Goal: Task Accomplishment & Management: Manage account settings

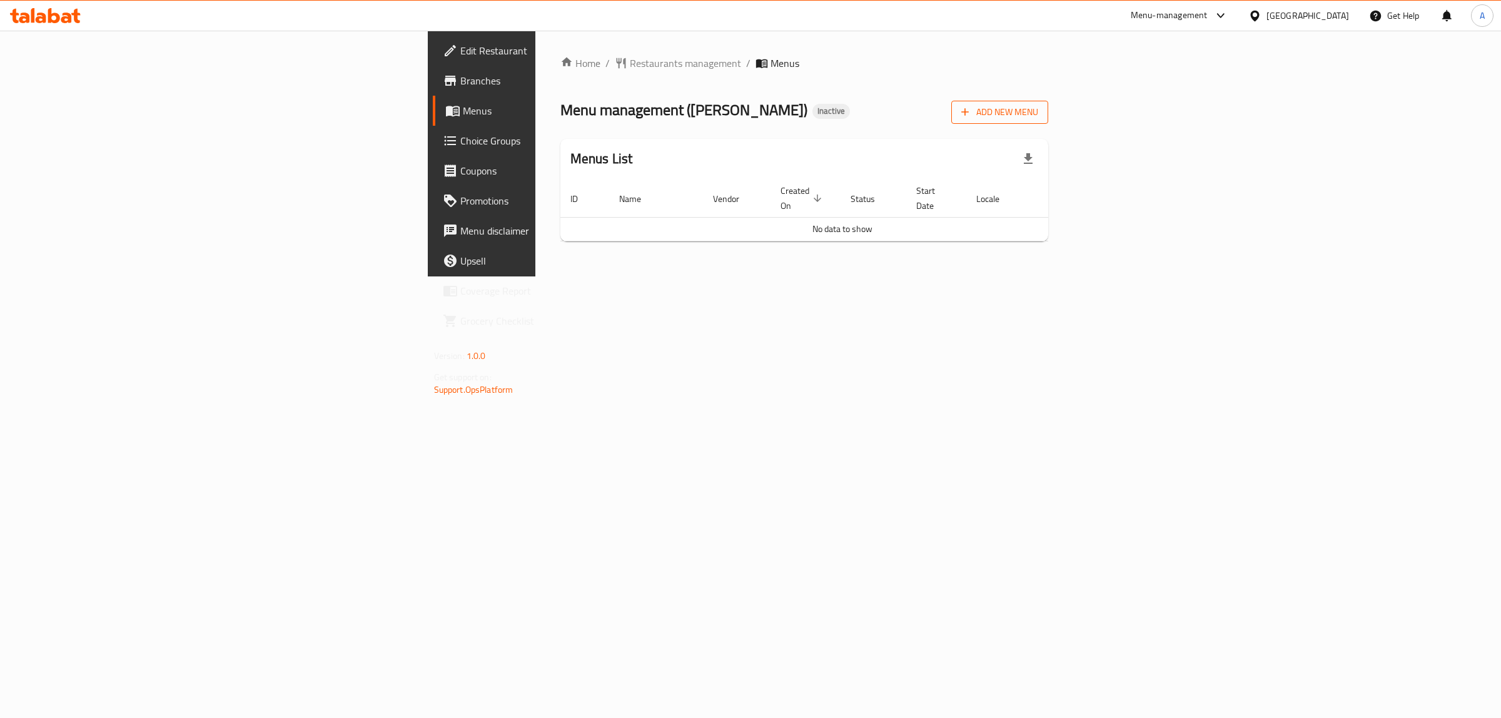
click at [1048, 122] on button "Add New Menu" at bounding box center [999, 112] width 97 height 23
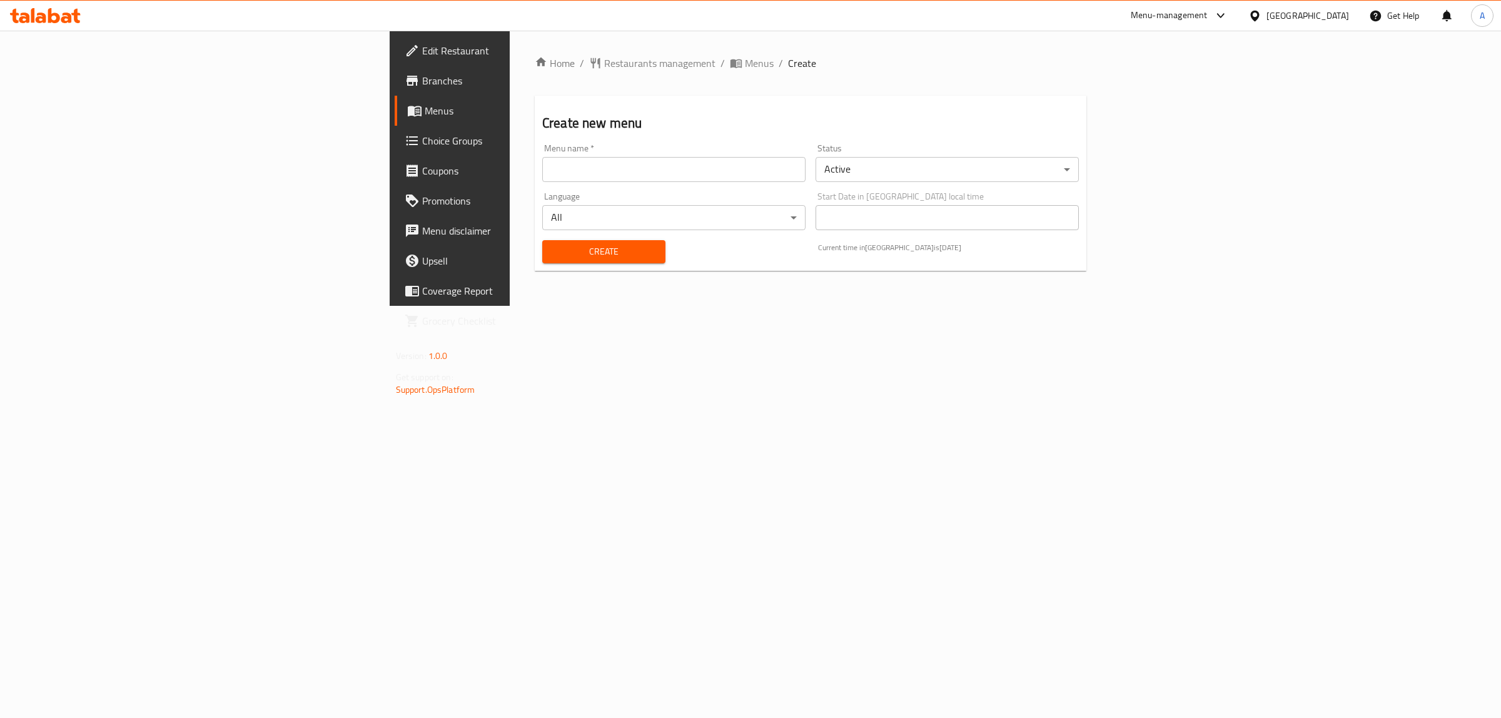
drag, startPoint x: 704, startPoint y: 173, endPoint x: 486, endPoint y: 189, distance: 218.2
click at [704, 173] on input "text" at bounding box center [673, 169] width 263 height 25
type input "1"
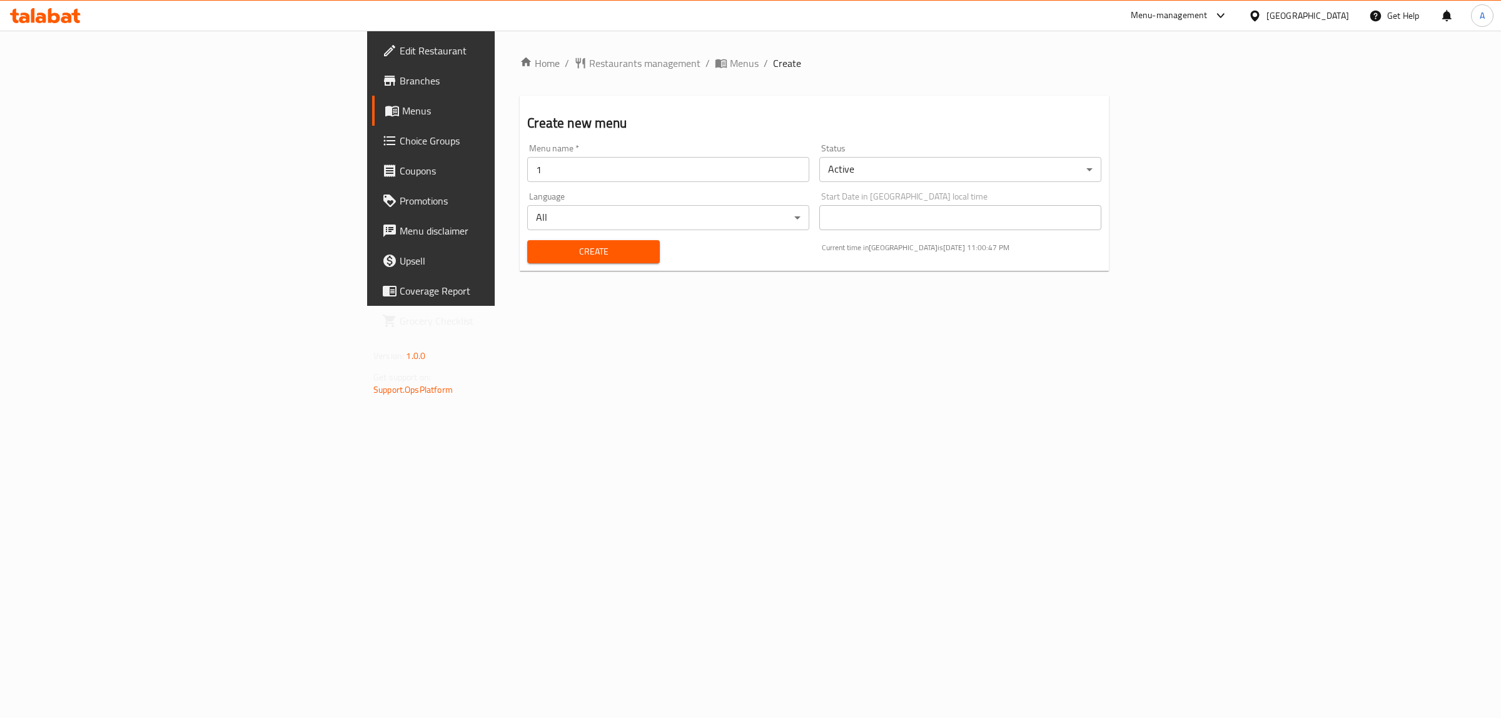
click at [520, 271] on div "Home / Restaurants management / Menus / Create Create new menu Menu name   * 1 …" at bounding box center [814, 168] width 589 height 225
click at [527, 261] on button "Create" at bounding box center [593, 251] width 132 height 23
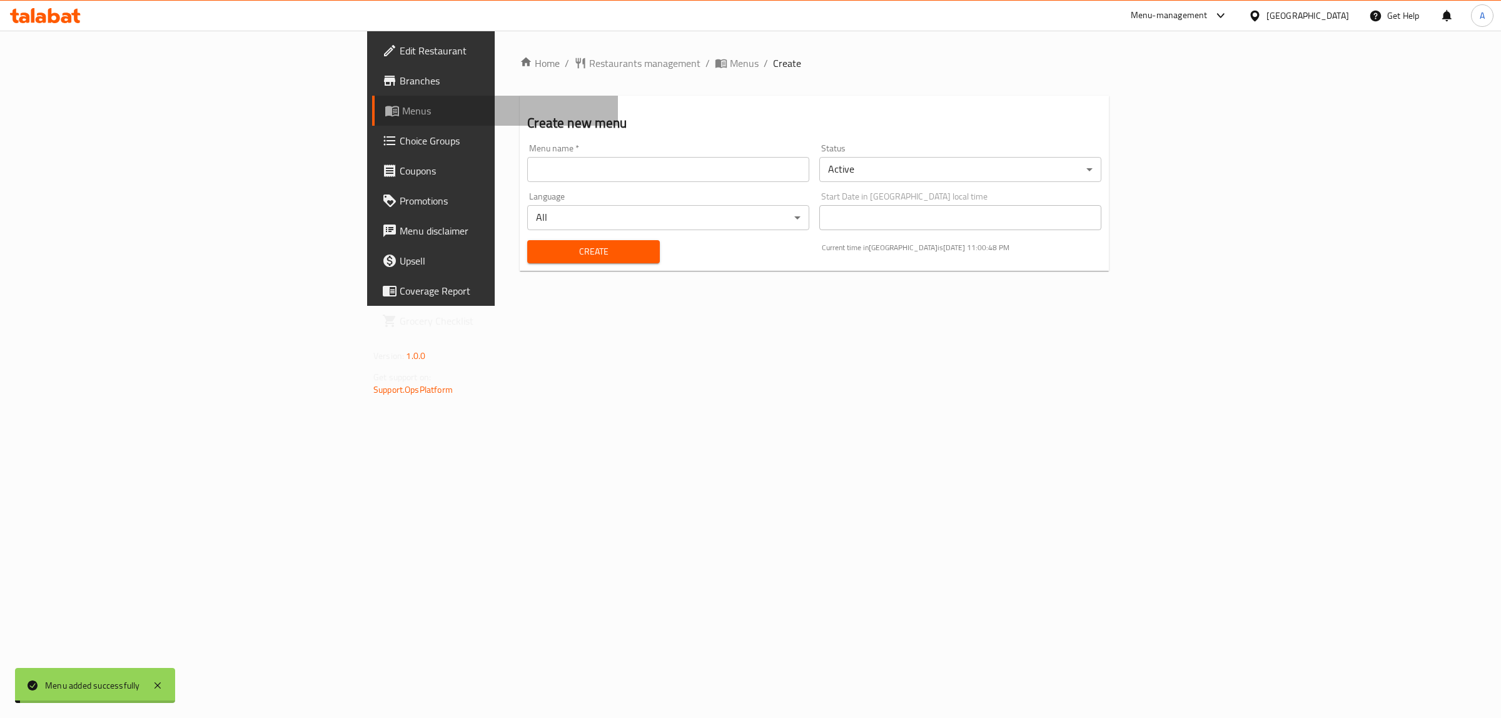
click at [402, 106] on span "Menus" at bounding box center [505, 110] width 206 height 15
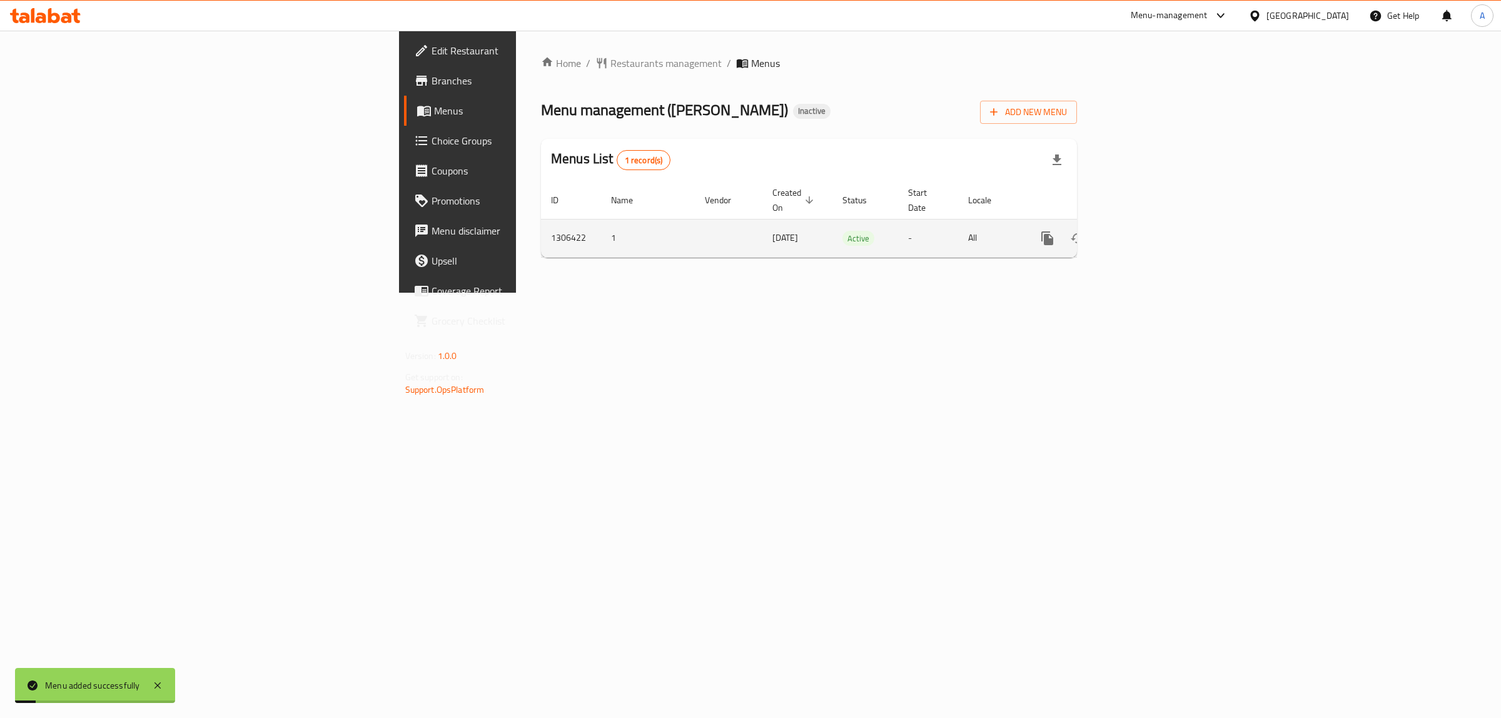
click at [1145, 231] on icon "enhanced table" at bounding box center [1137, 238] width 15 height 15
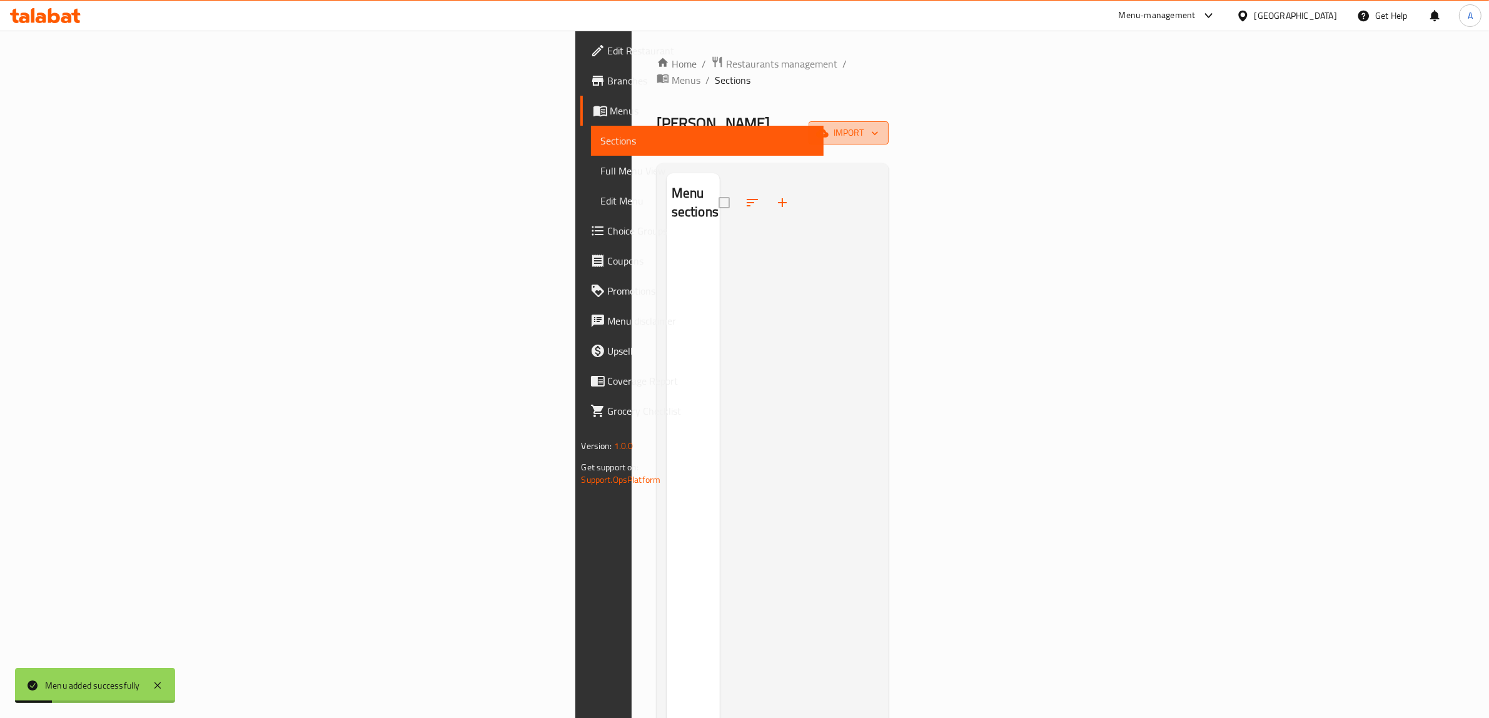
click at [889, 121] on button "import" at bounding box center [849, 132] width 80 height 23
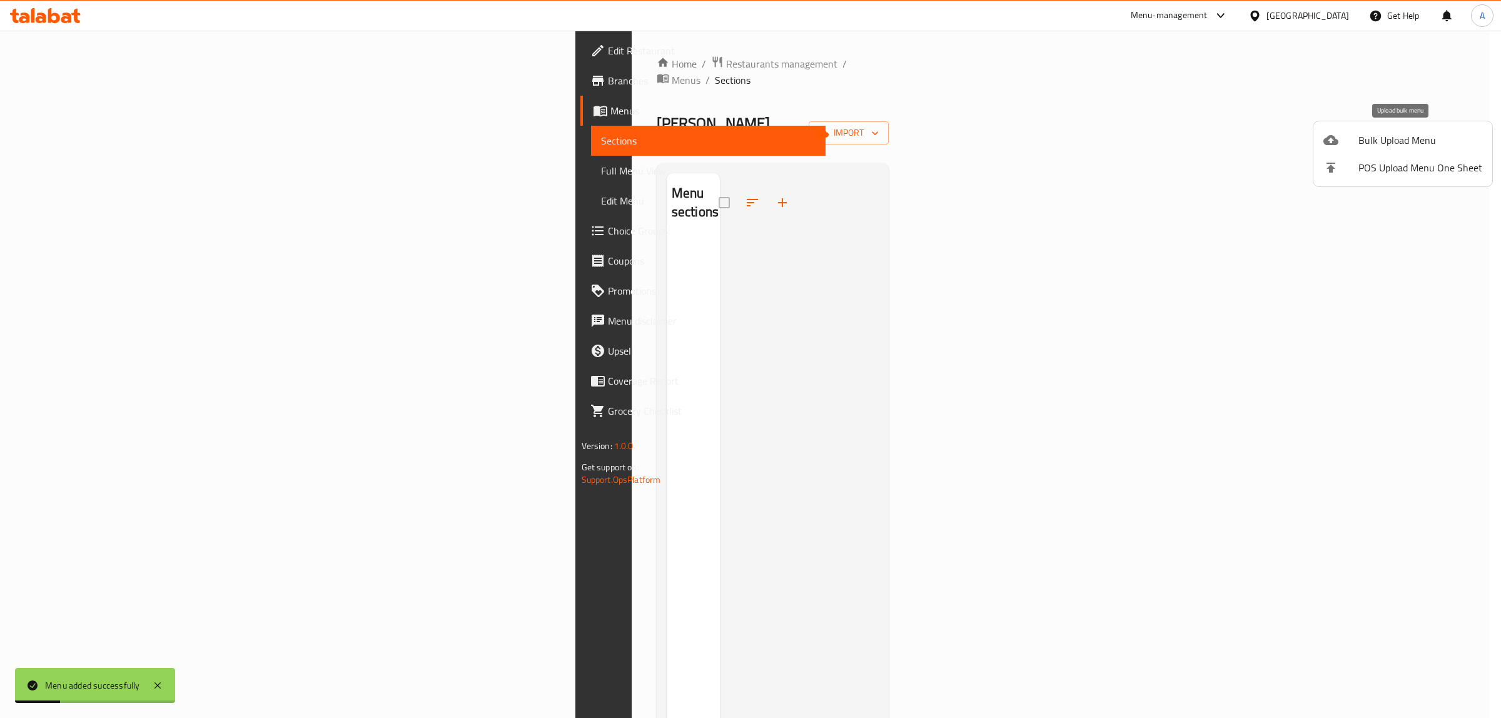
click at [1354, 138] on div at bounding box center [1340, 140] width 35 height 15
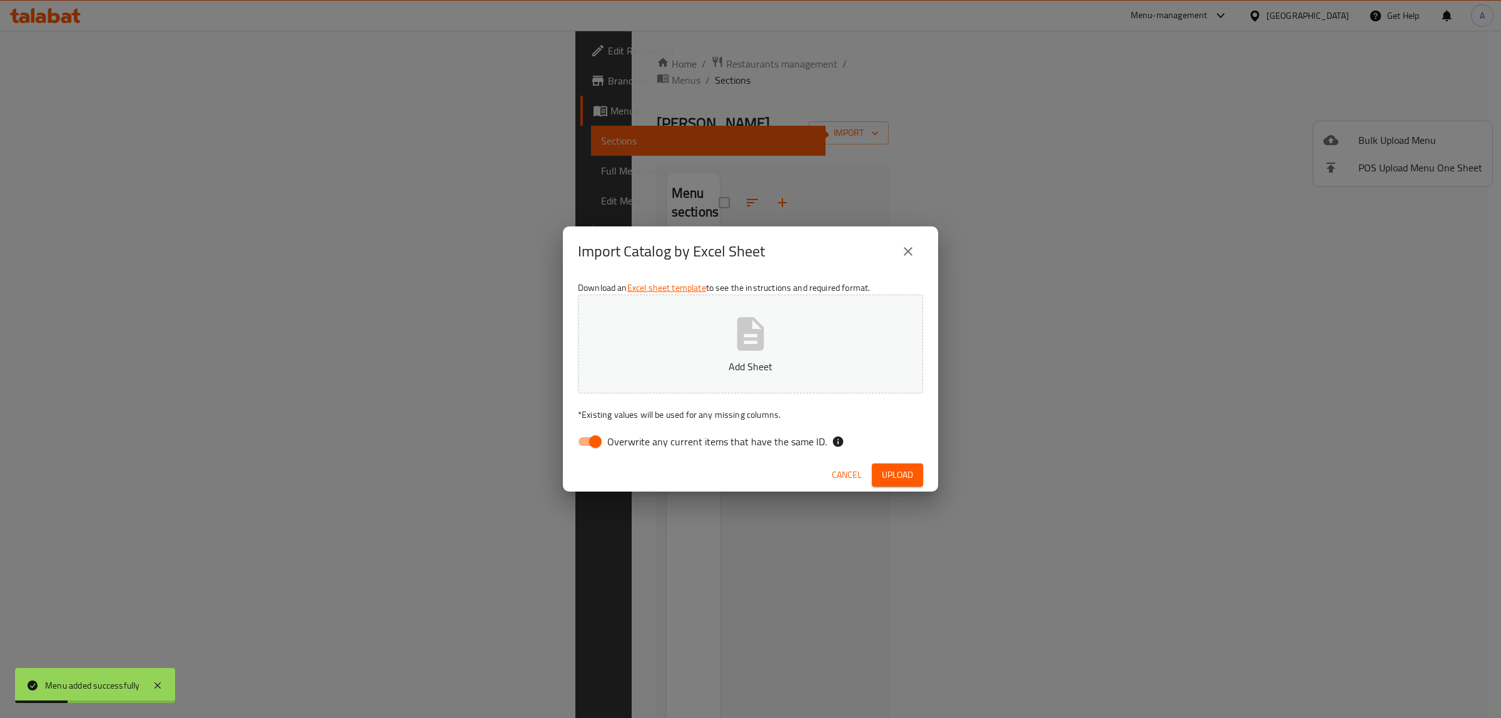
click at [583, 458] on div "Cancel Upload" at bounding box center [750, 474] width 375 height 33
click at [594, 433] on input "Overwrite any current items that have the same ID." at bounding box center [595, 442] width 71 height 24
checkbox input "false"
click at [676, 359] on p "Add Sheet" at bounding box center [750, 366] width 306 height 15
click at [908, 473] on span "Upload" at bounding box center [897, 475] width 31 height 16
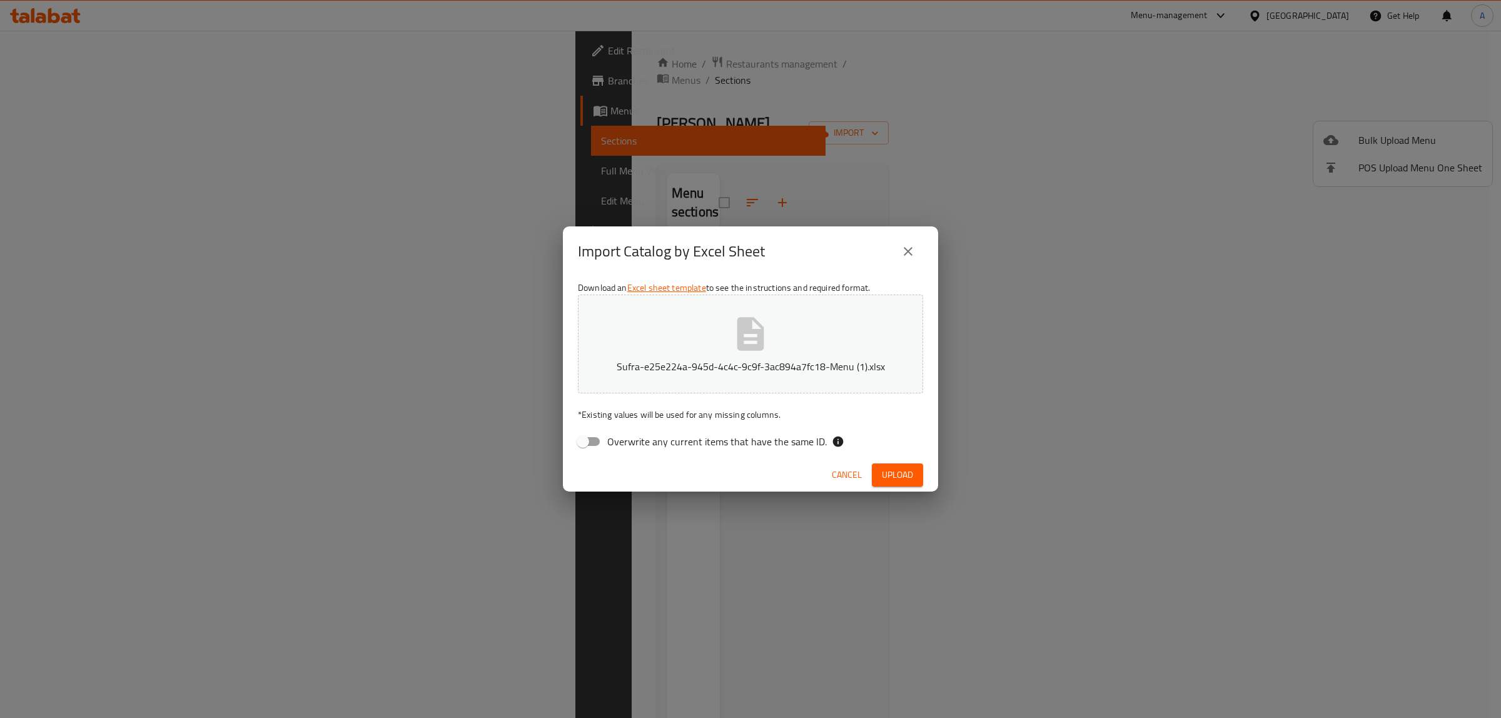
click at [895, 473] on span "Upload" at bounding box center [897, 475] width 31 height 16
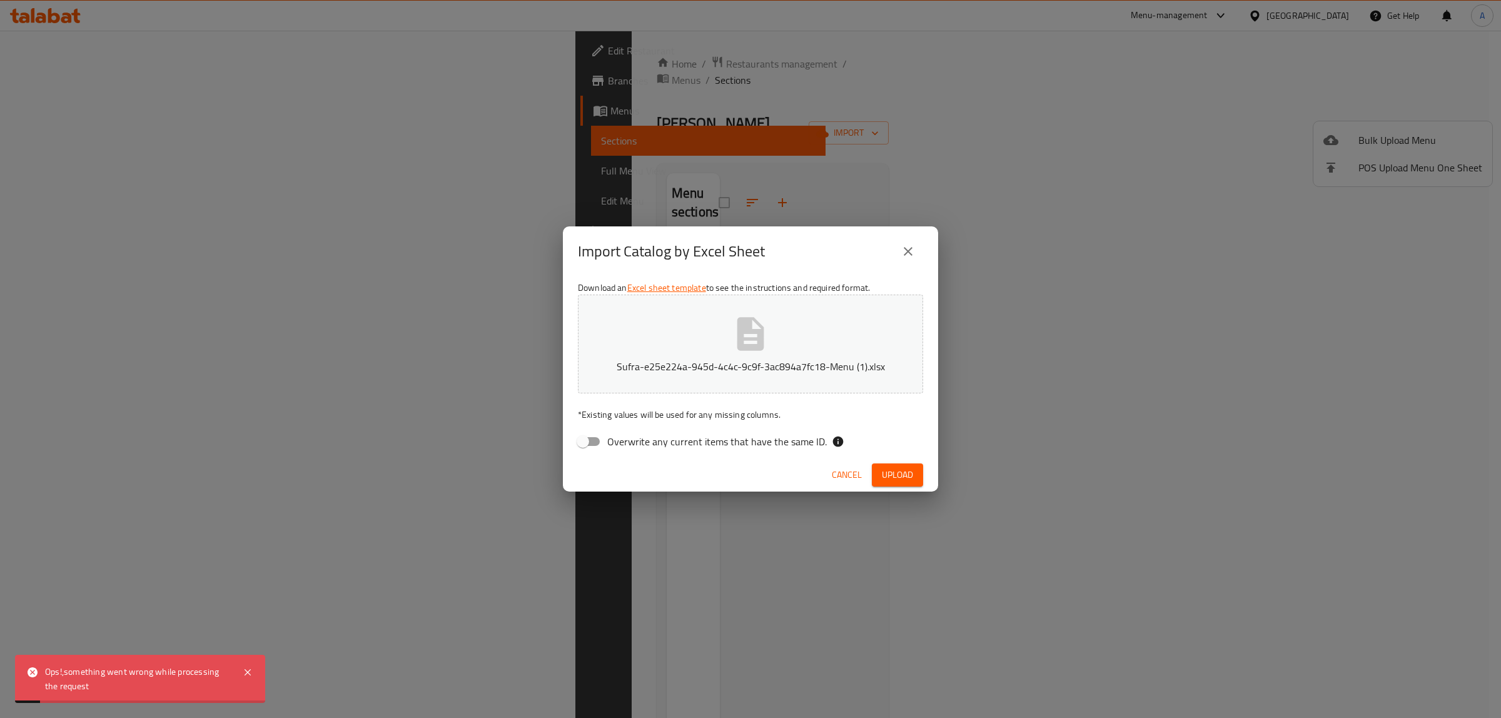
click at [851, 475] on span "Cancel" at bounding box center [847, 475] width 30 height 16
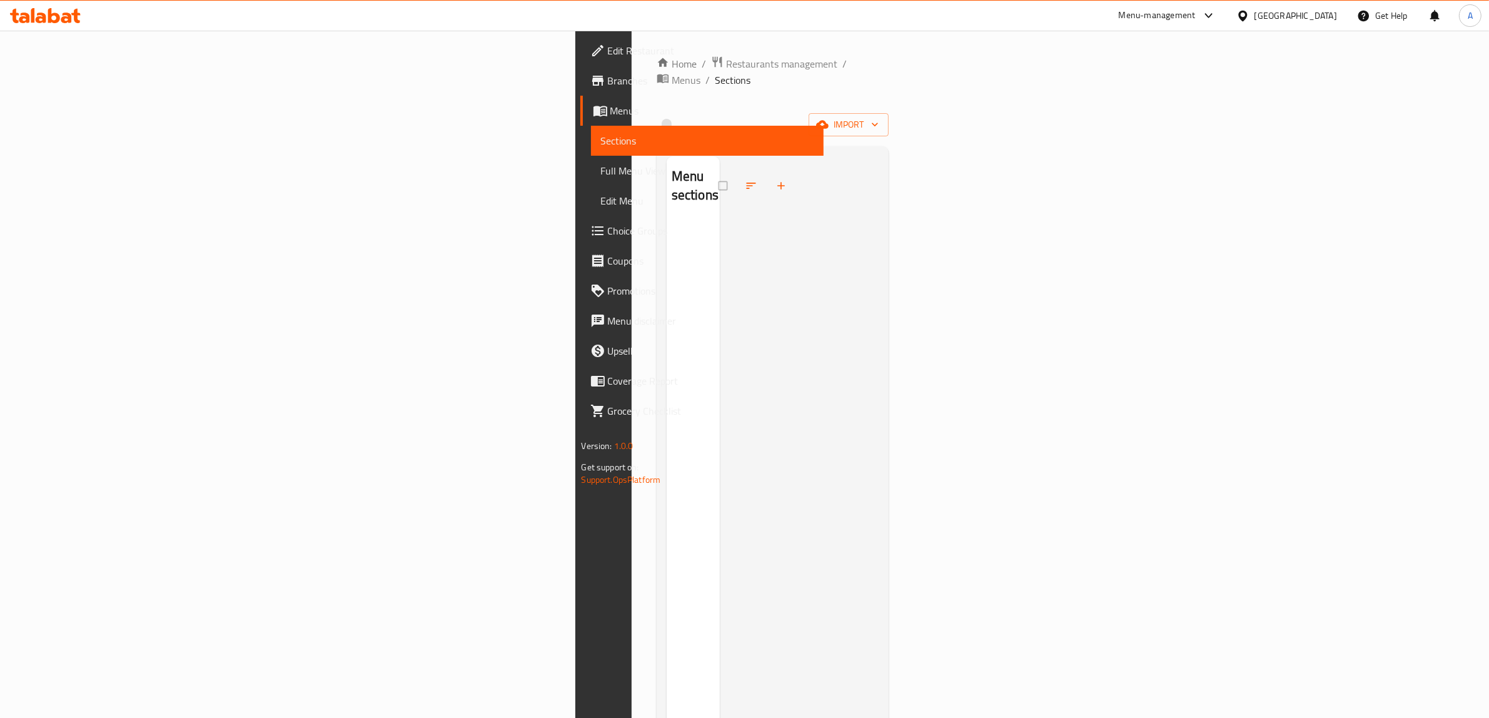
drag, startPoint x: 1106, startPoint y: 473, endPoint x: 1108, endPoint y: 466, distance: 7.3
click at [879, 473] on div at bounding box center [799, 515] width 159 height 718
click at [879, 125] on span "import" at bounding box center [849, 133] width 60 height 16
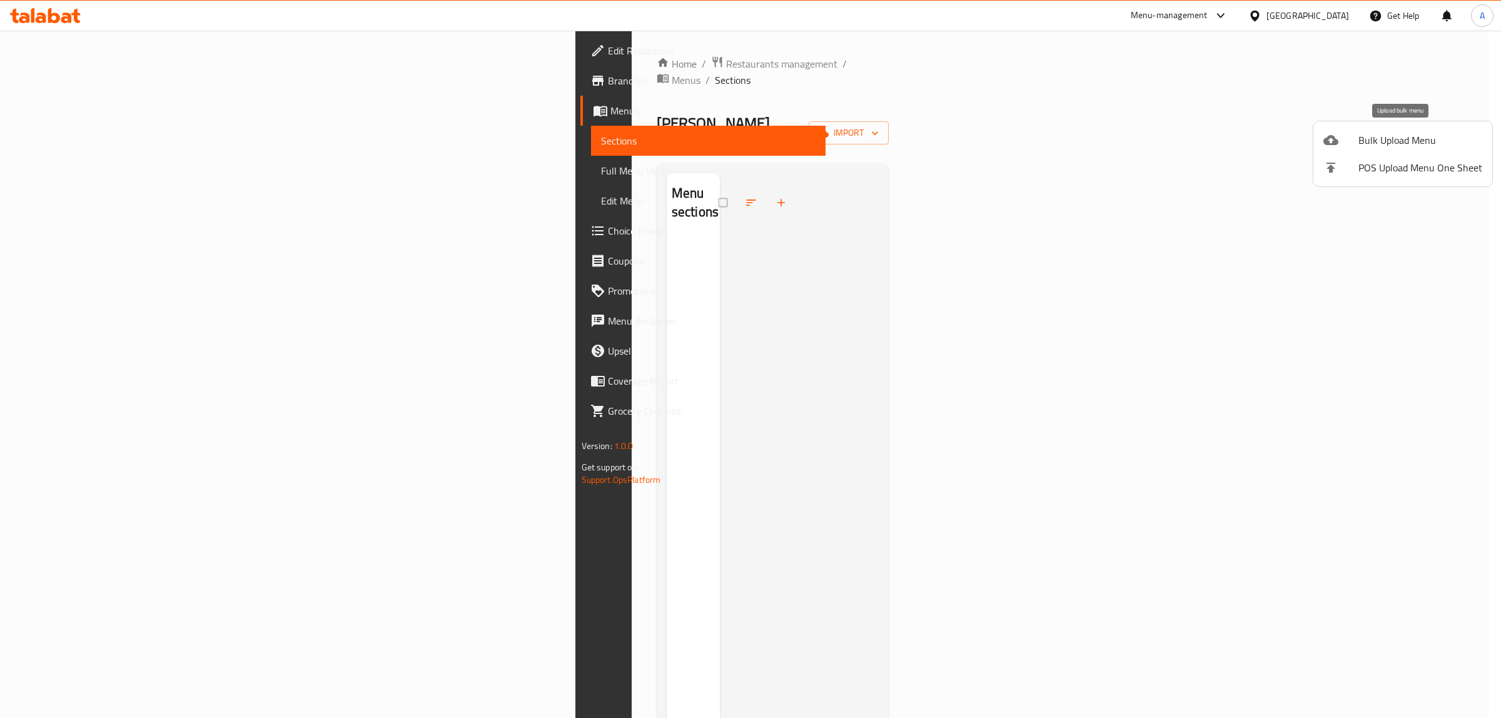
click at [1399, 143] on span "Bulk Upload Menu" at bounding box center [1420, 140] width 124 height 15
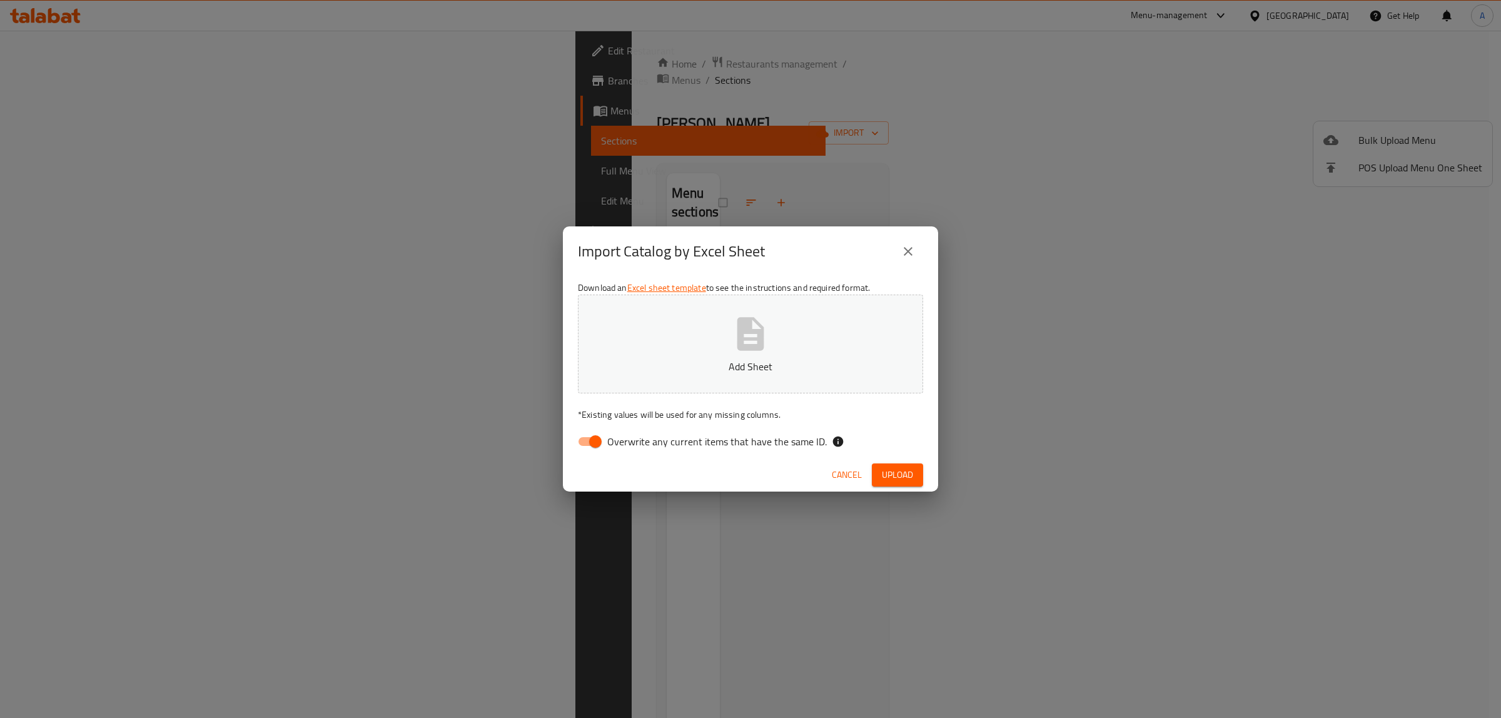
click at [645, 438] on span "Overwrite any current items that have the same ID." at bounding box center [717, 441] width 220 height 15
click at [631, 438] on input "Overwrite any current items that have the same ID." at bounding box center [595, 442] width 71 height 24
checkbox input "false"
click at [677, 325] on button "Add Sheet" at bounding box center [750, 344] width 345 height 99
click at [914, 473] on button "Upload" at bounding box center [897, 474] width 51 height 23
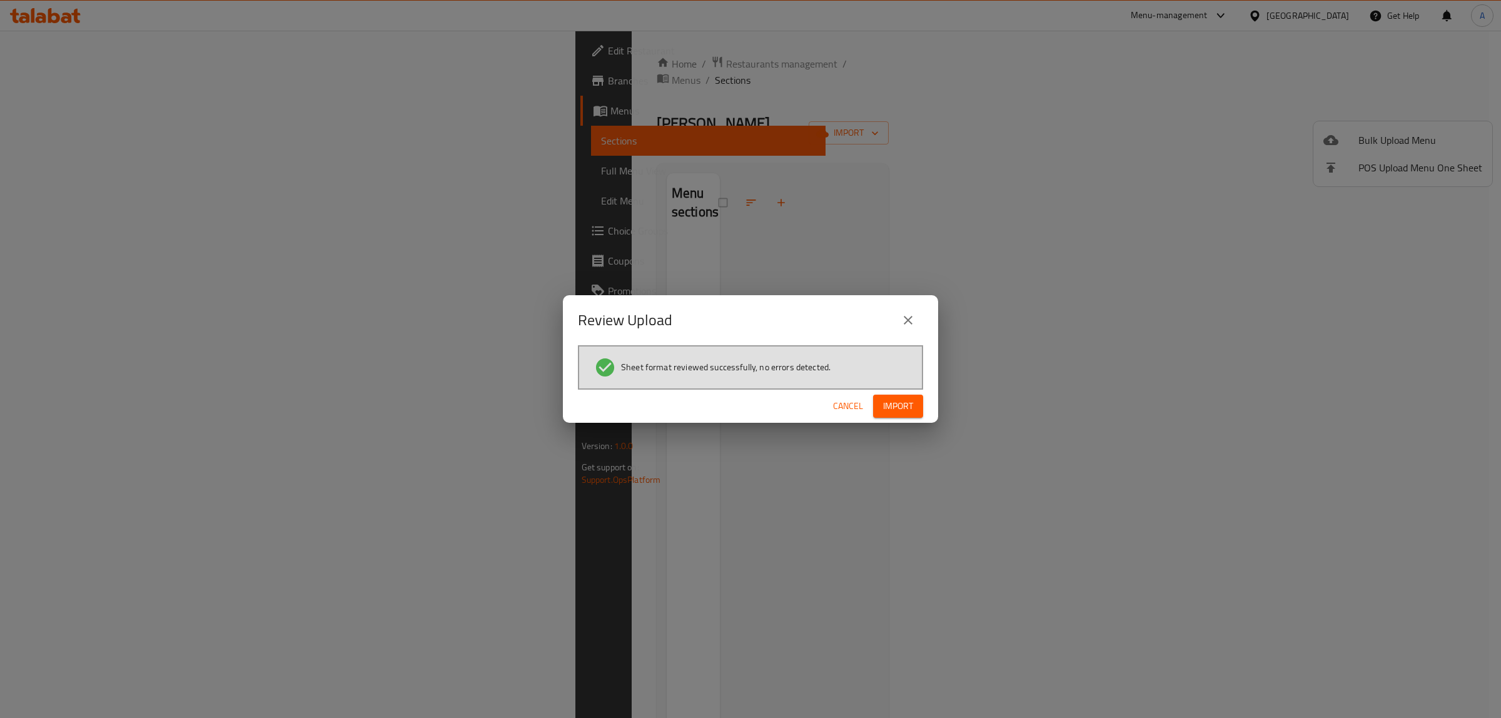
click at [890, 411] on span "Import" at bounding box center [898, 406] width 30 height 16
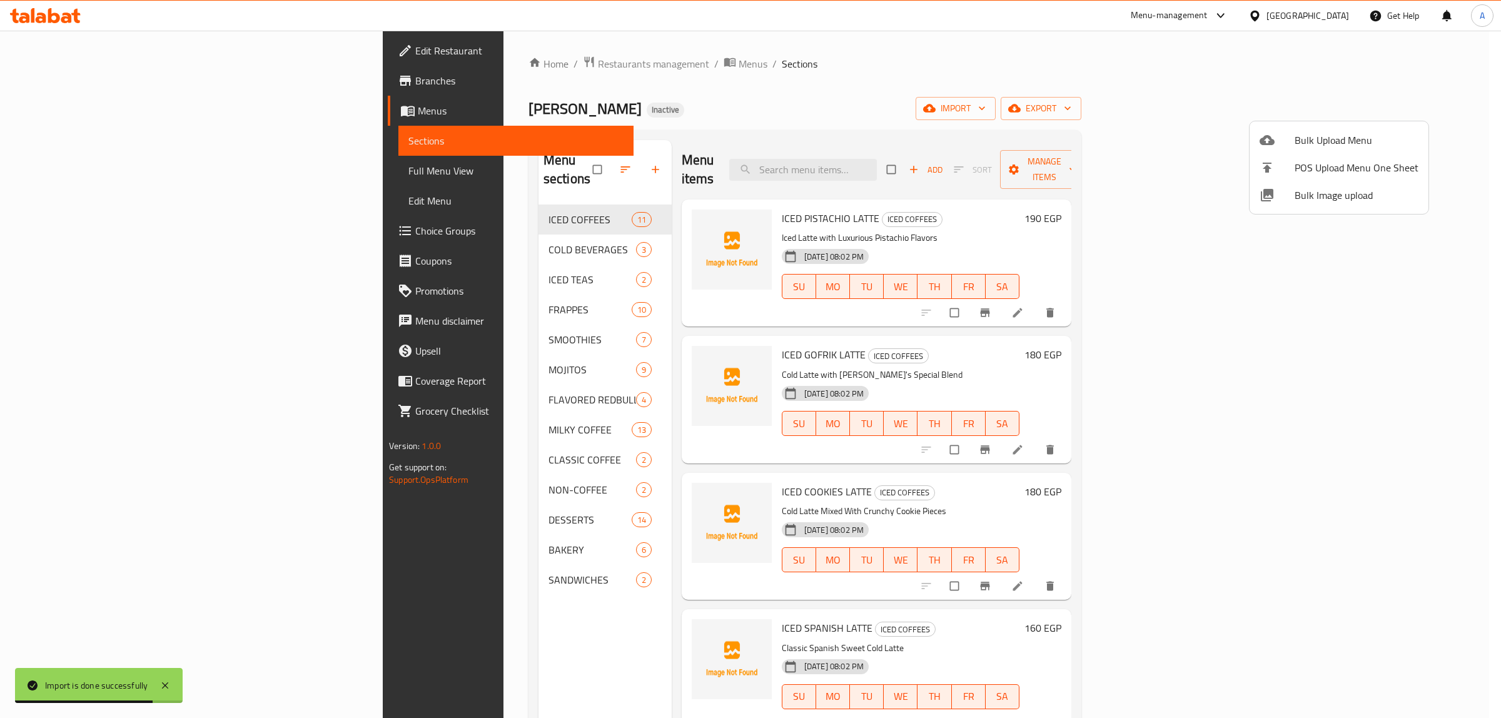
click at [719, 148] on div at bounding box center [750, 359] width 1501 height 718
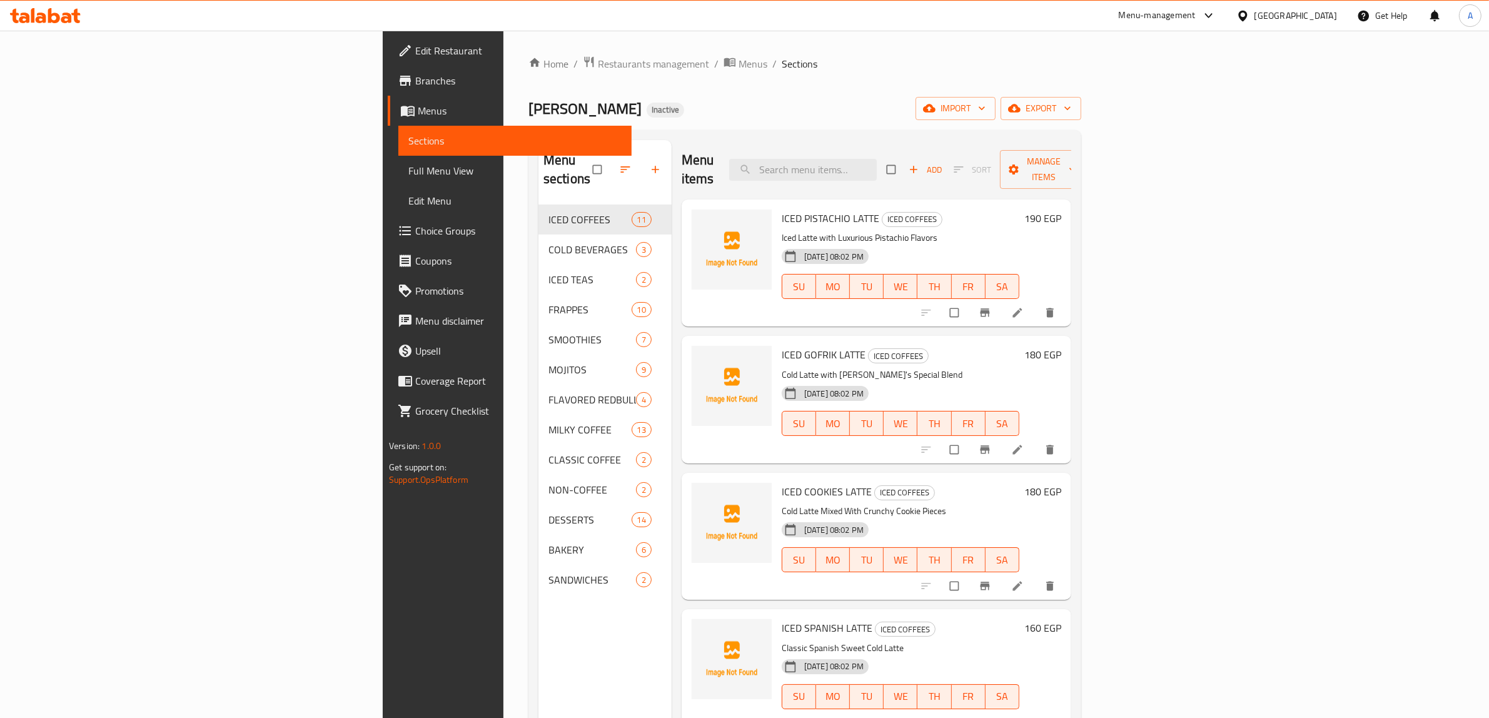
click at [415, 47] on span "Edit Restaurant" at bounding box center [518, 50] width 206 height 15
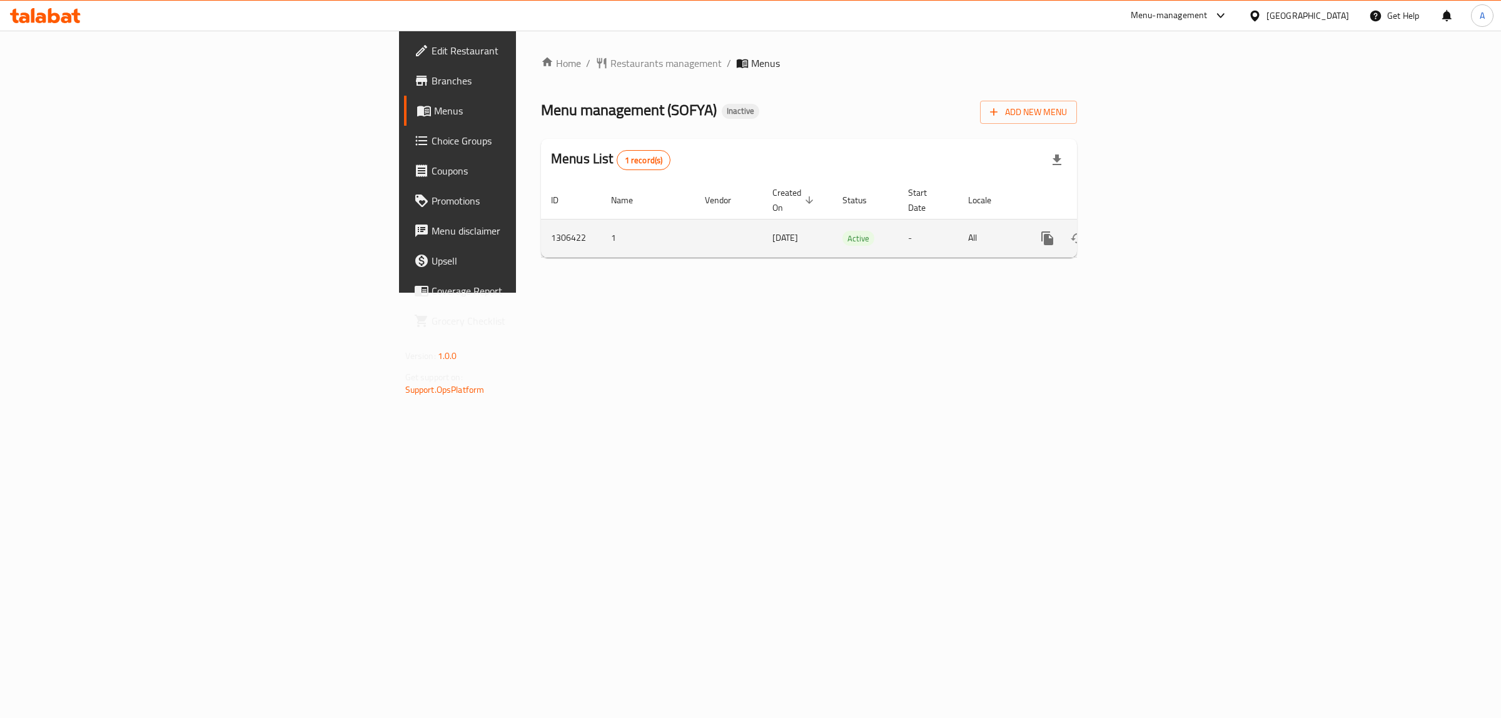
click at [1143, 233] on icon "enhanced table" at bounding box center [1137, 238] width 11 height 11
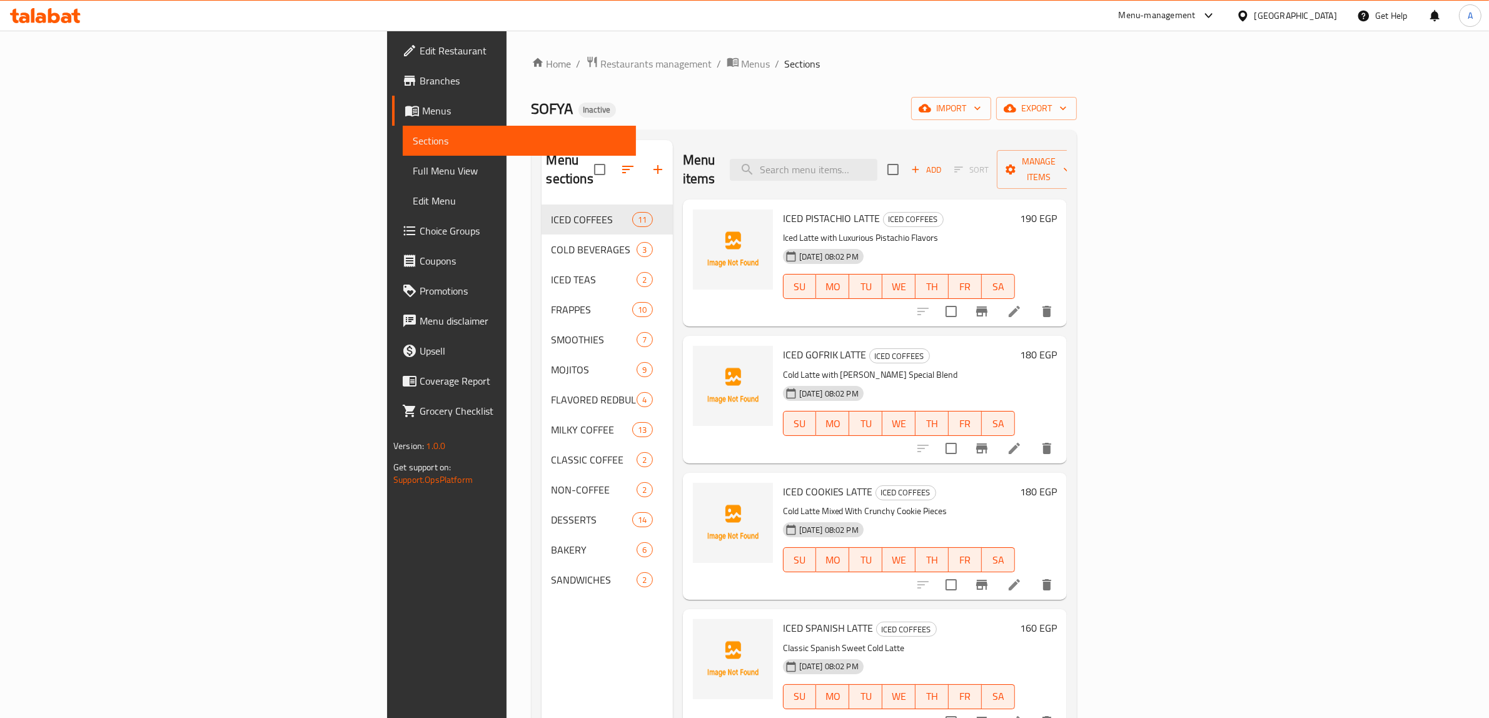
click at [413, 172] on span "Full Menu View" at bounding box center [519, 170] width 213 height 15
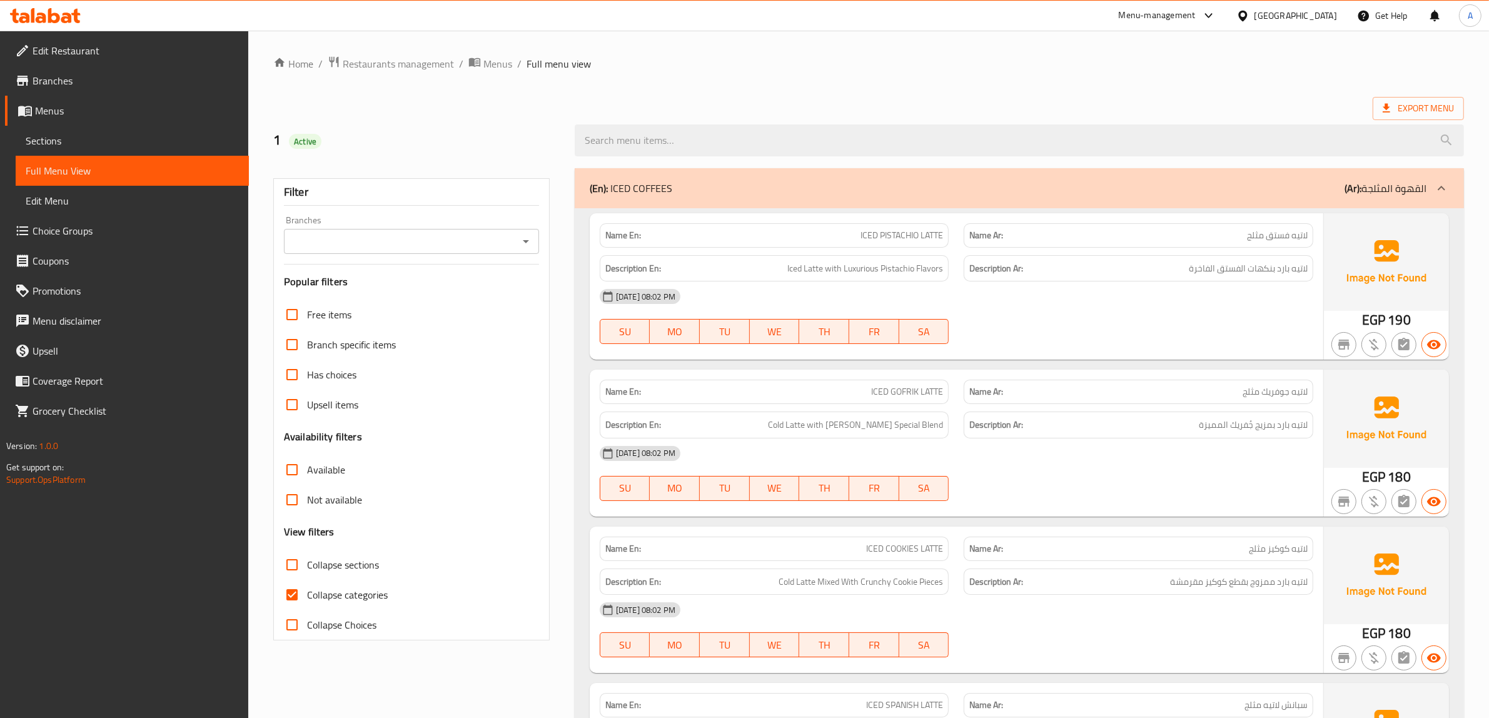
click at [345, 589] on span "Collapse categories" at bounding box center [347, 594] width 81 height 15
click at [307, 589] on input "Collapse categories" at bounding box center [292, 595] width 30 height 30
checkbox input "false"
click at [785, 56] on ol "Home / Restaurants management / Menus / Full menu view" at bounding box center [868, 64] width 1191 height 16
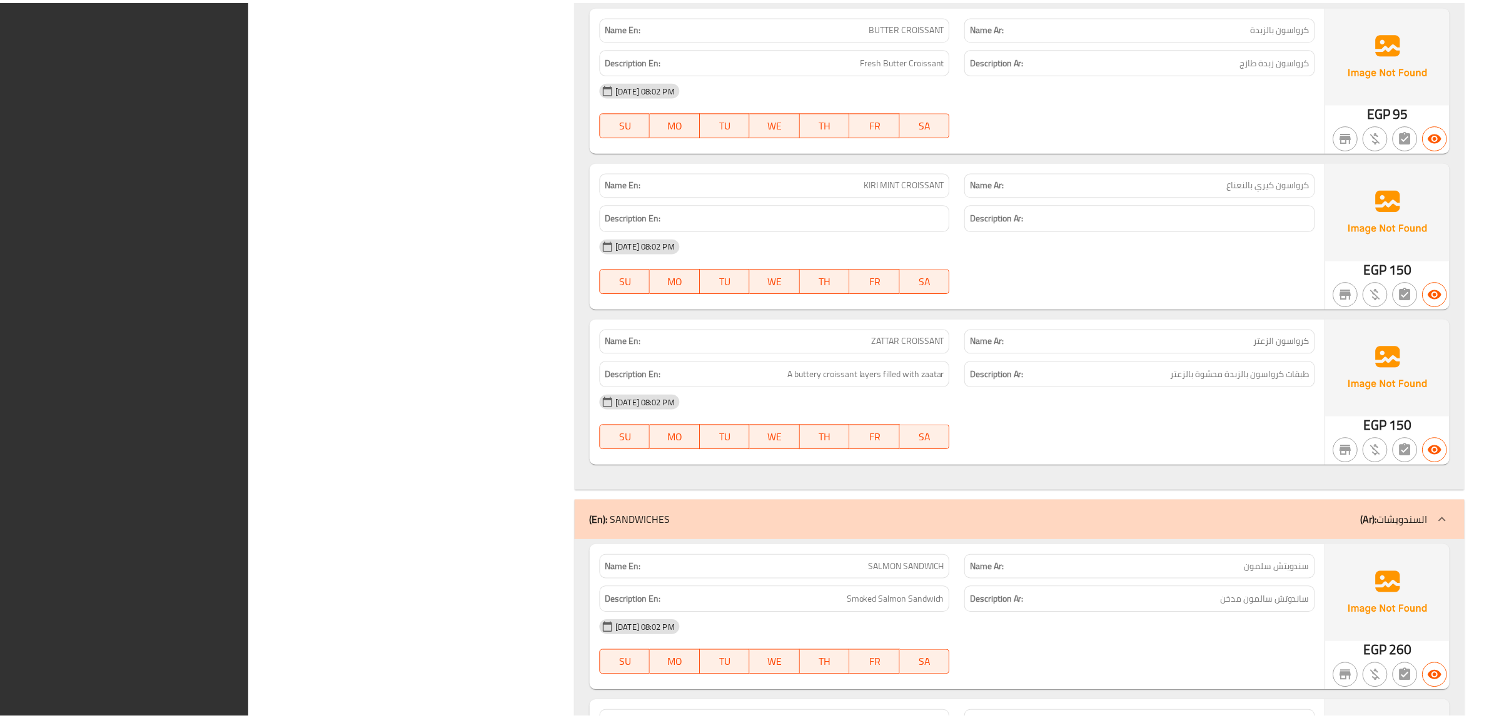
scroll to position [13792, 0]
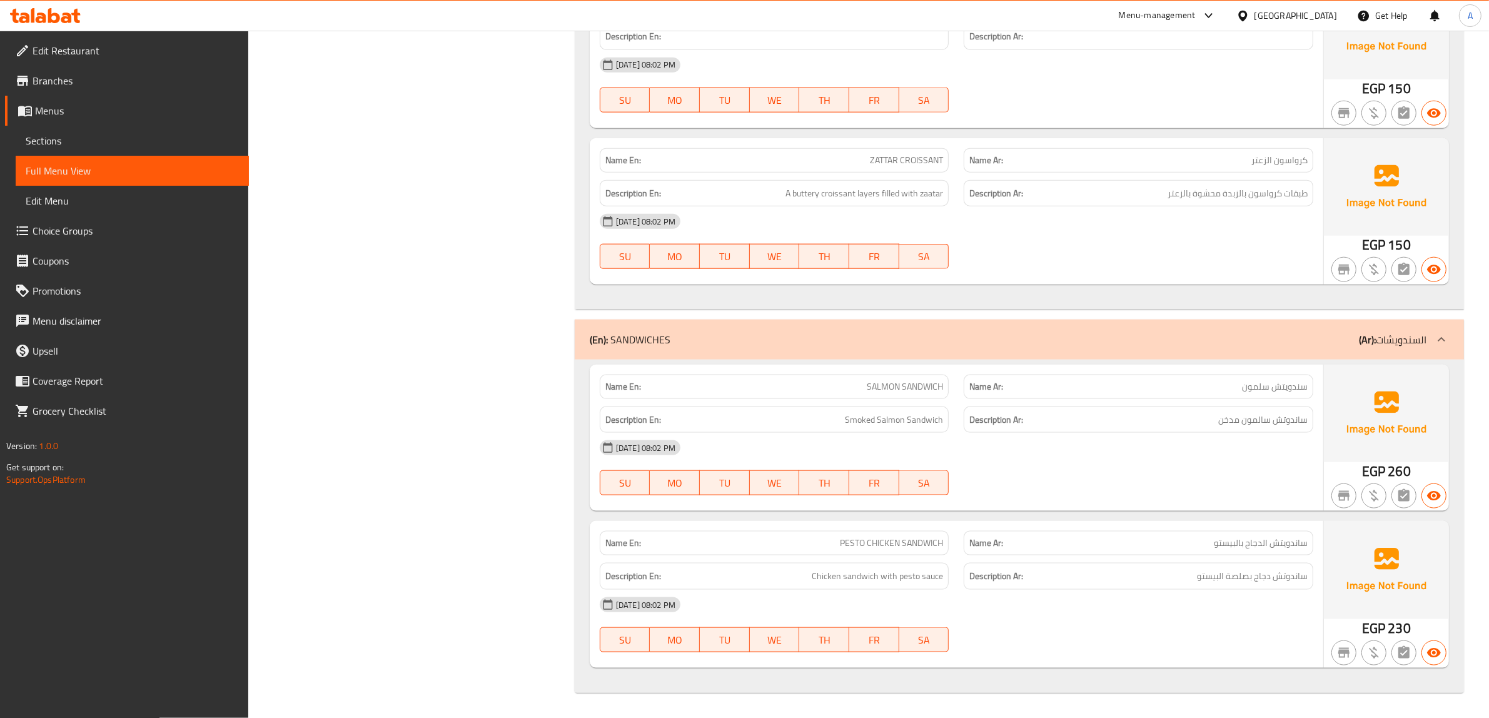
click at [55, 56] on span "Edit Restaurant" at bounding box center [136, 50] width 206 height 15
